Goal: Information Seeking & Learning: Learn about a topic

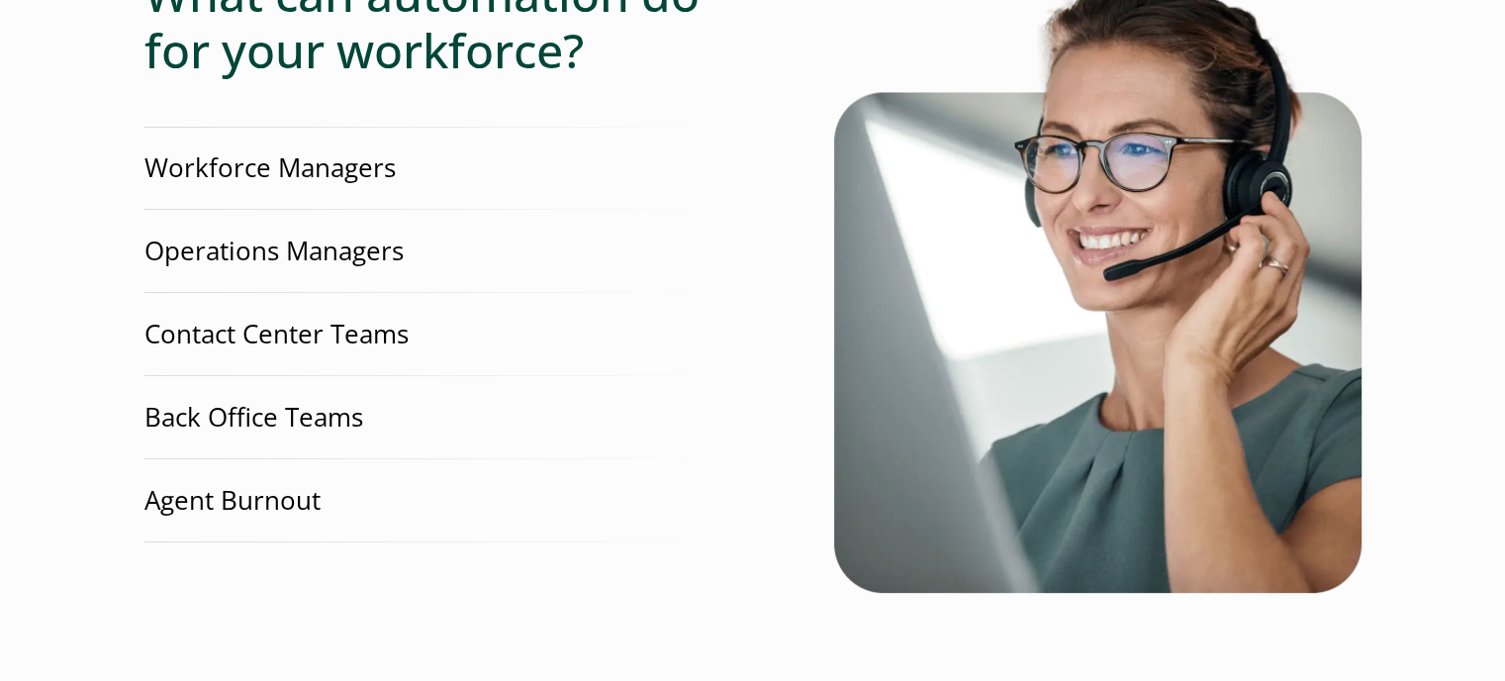
scroll to position [661, 0]
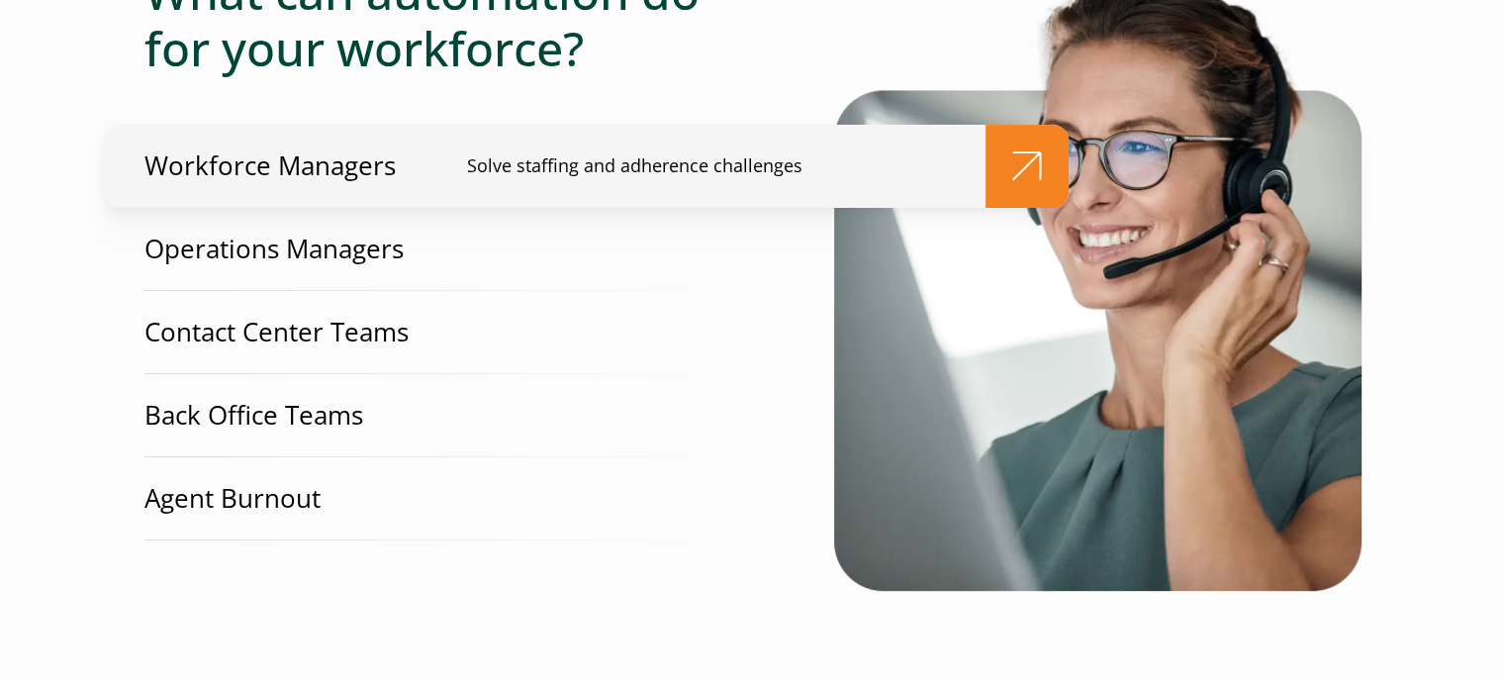
click at [996, 155] on span at bounding box center [1026, 166] width 83 height 83
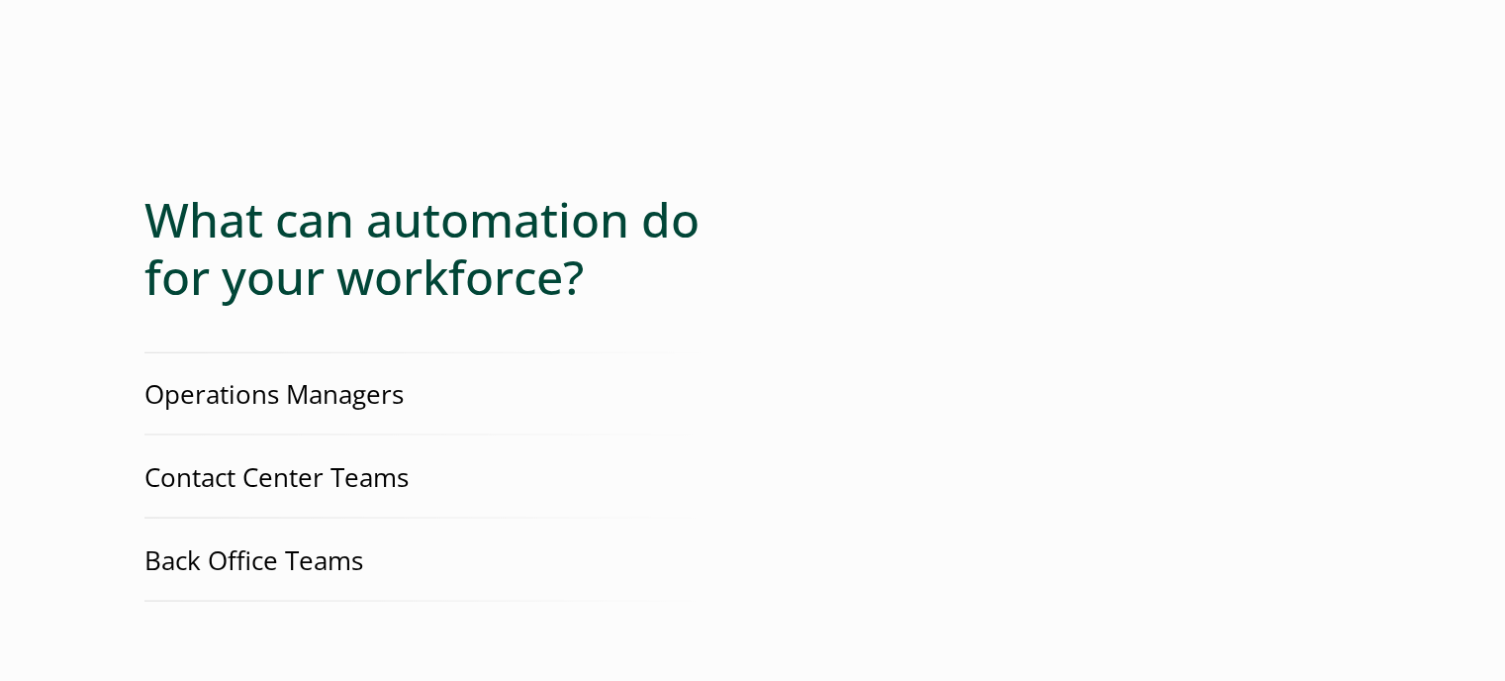
scroll to position [4246, 0]
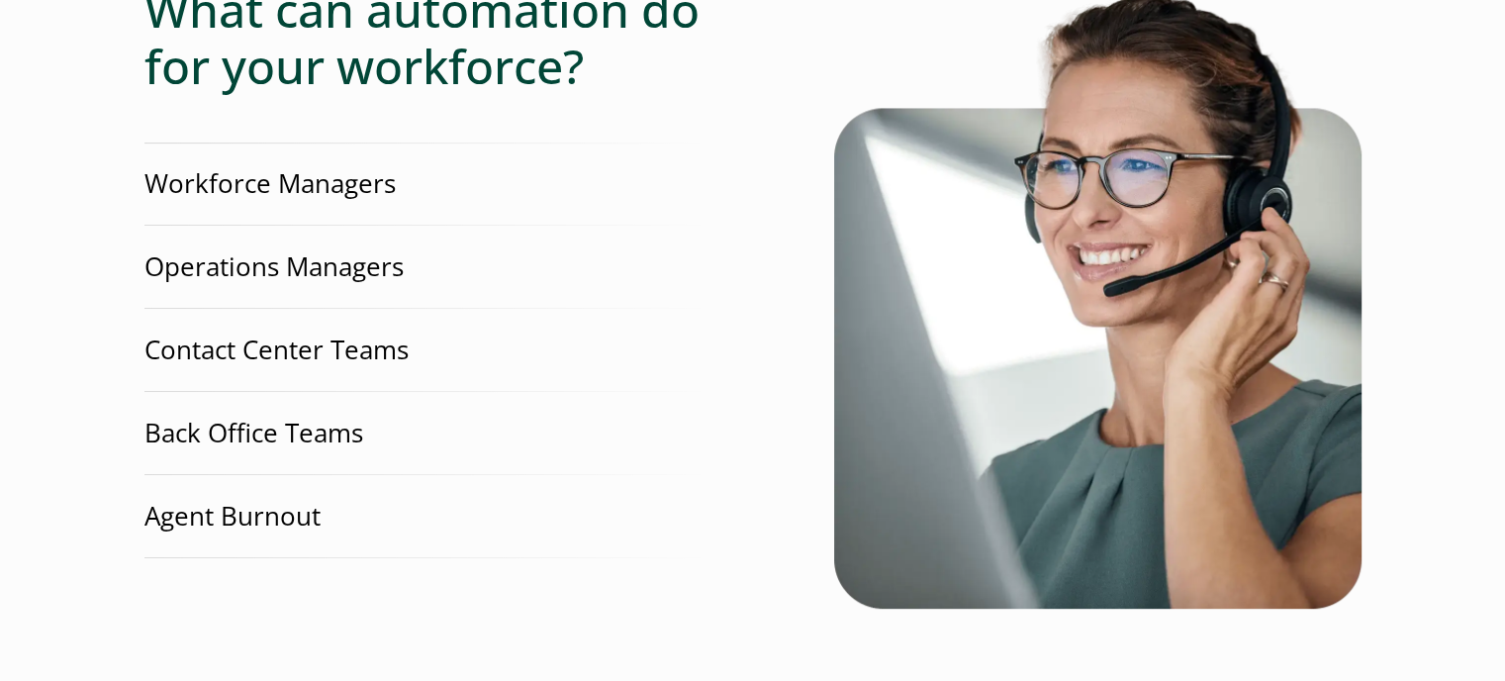
scroll to position [644, 0]
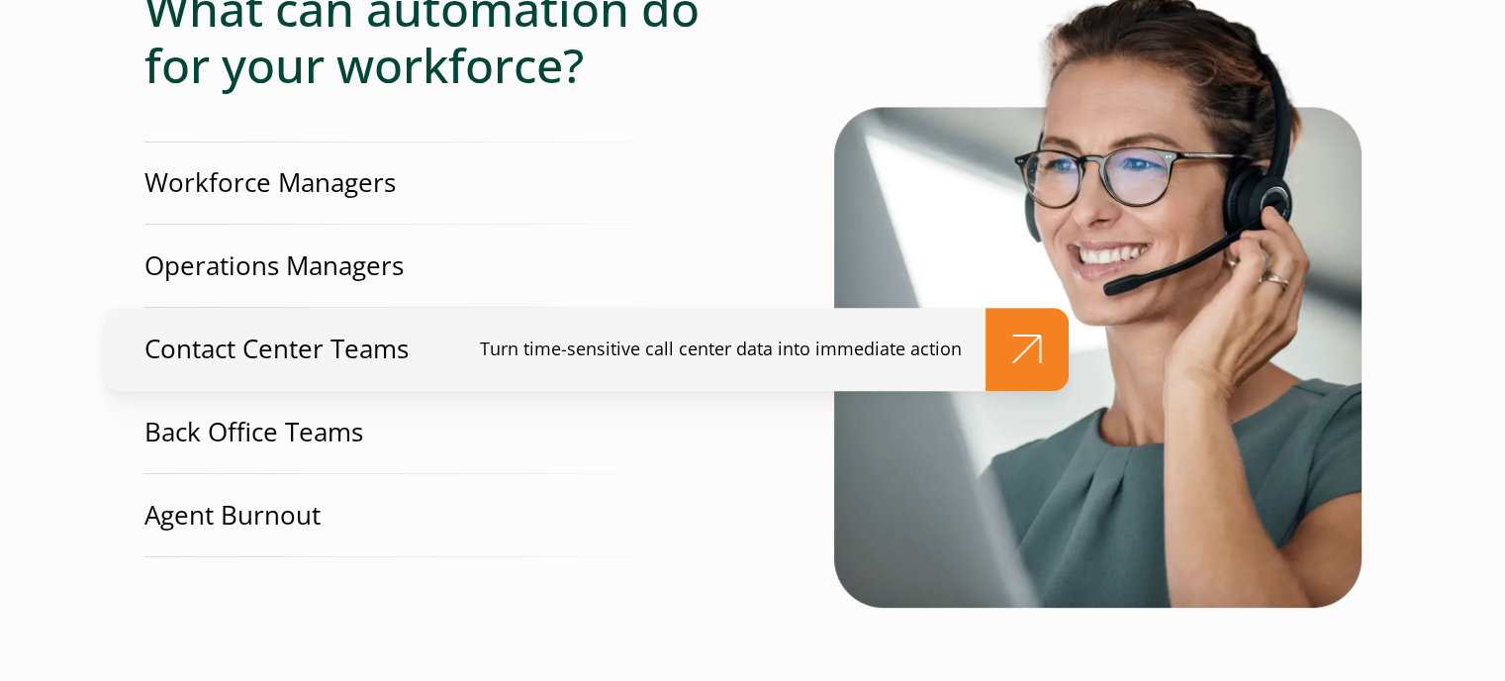
click at [429, 344] on link "Contact Center Teams Turn time-sensitive call center data into immediate action" at bounding box center [586, 349] width 965 height 83
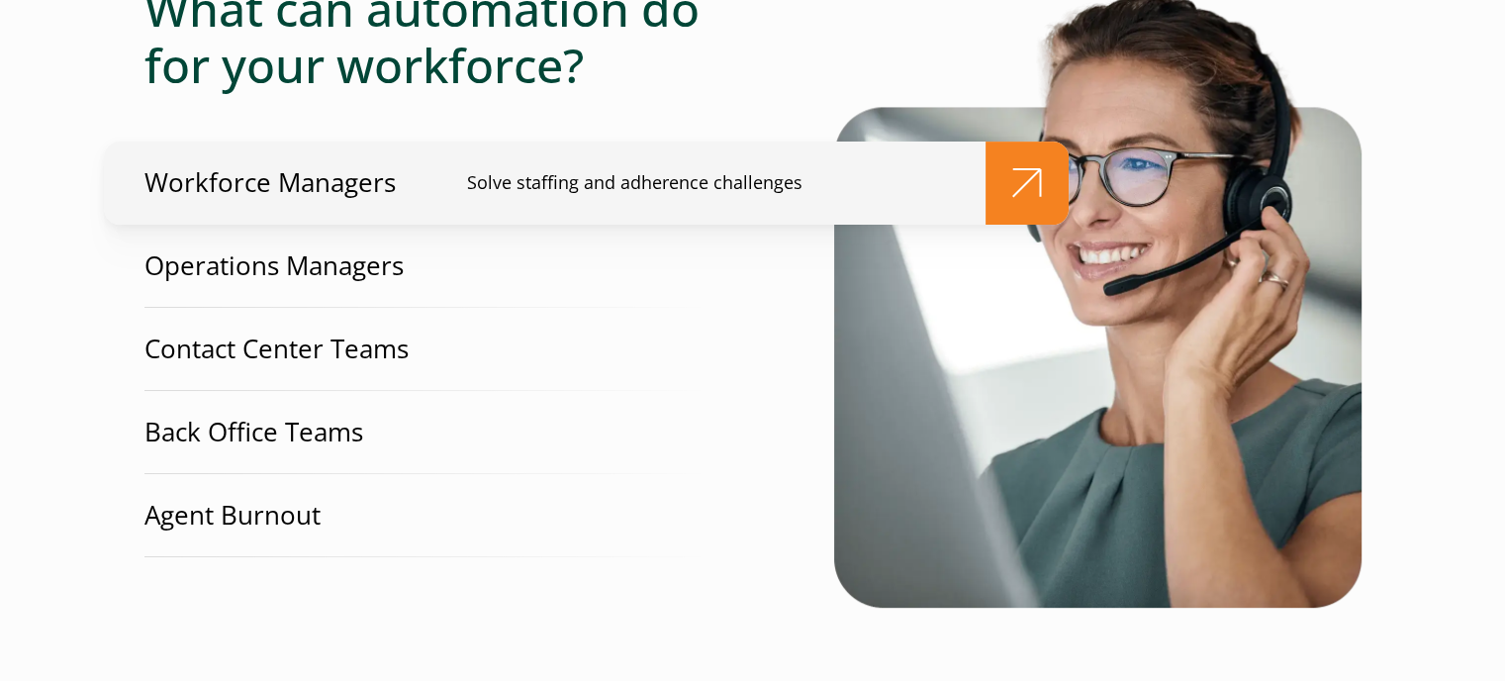
click at [373, 165] on p "Workforce Managers" at bounding box center [269, 182] width 251 height 37
